Goal: Task Accomplishment & Management: Manage account settings

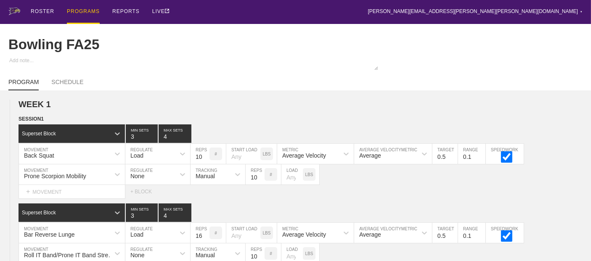
click at [82, 12] on div "PROGRAMS" at bounding box center [83, 12] width 33 height 24
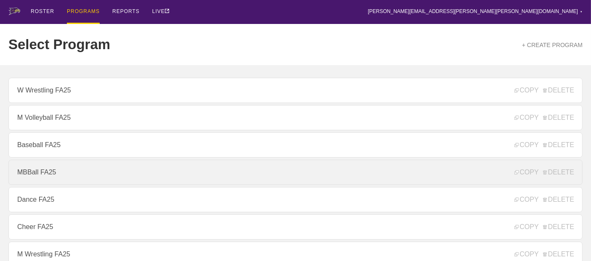
click at [48, 169] on link "MBBall FA25" at bounding box center [295, 172] width 574 height 25
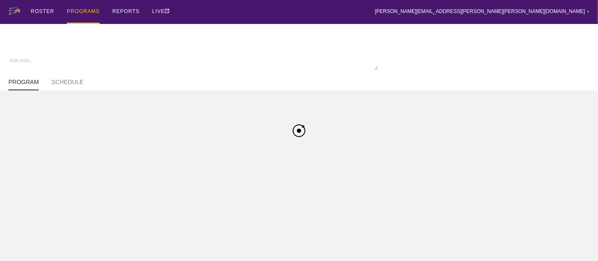
type textarea "x"
type input "MBBall FA25"
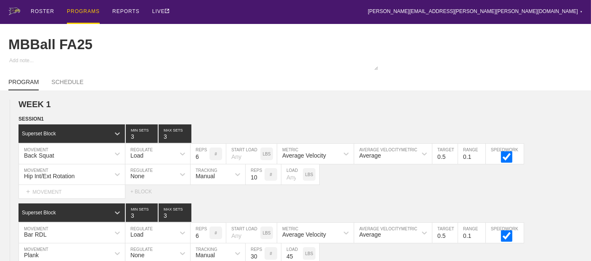
click at [80, 10] on div "PROGRAMS" at bounding box center [83, 12] width 33 height 24
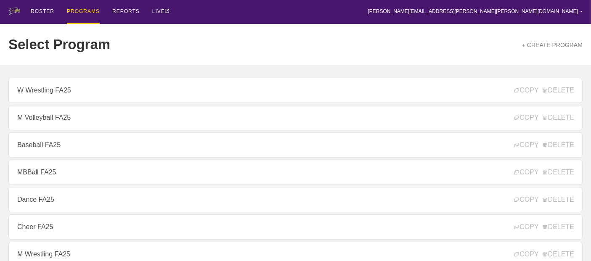
scroll to position [140, 0]
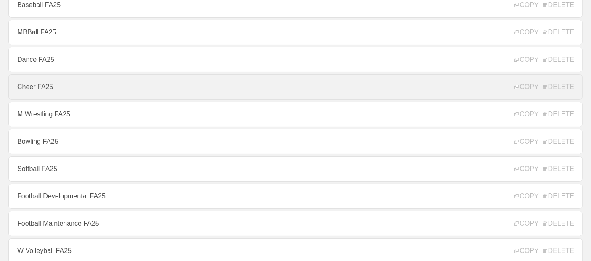
click at [39, 94] on link "Cheer FA25" at bounding box center [295, 86] width 574 height 25
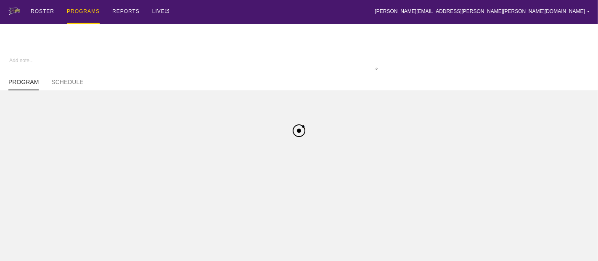
type textarea "x"
type input "Cheer FA25"
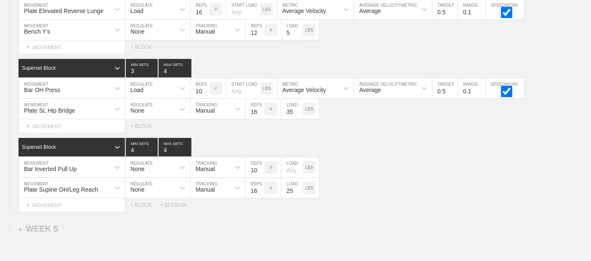
scroll to position [2636, 0]
